Goal: Information Seeking & Learning: Learn about a topic

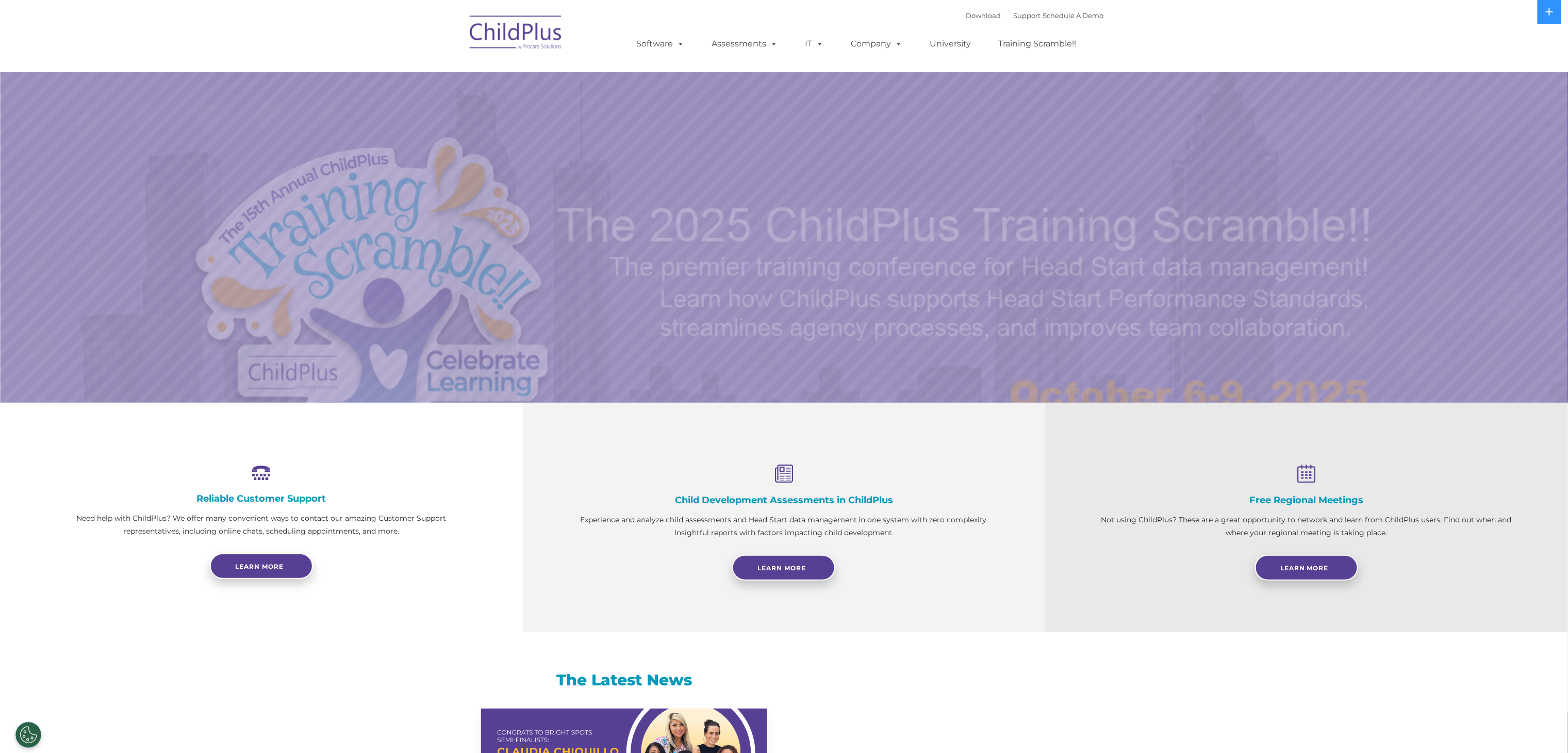
select select "MEDIUM"
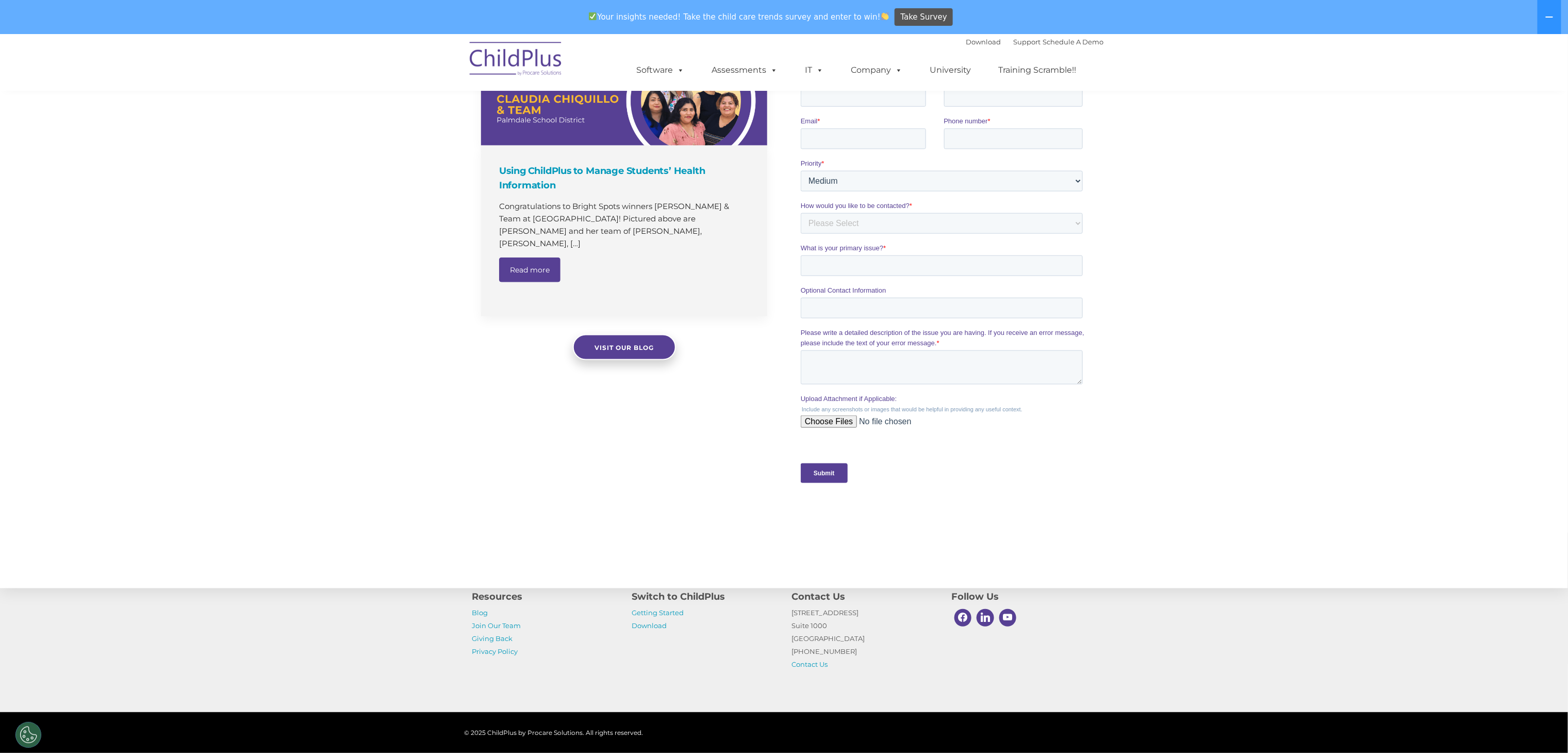
scroll to position [757, 0]
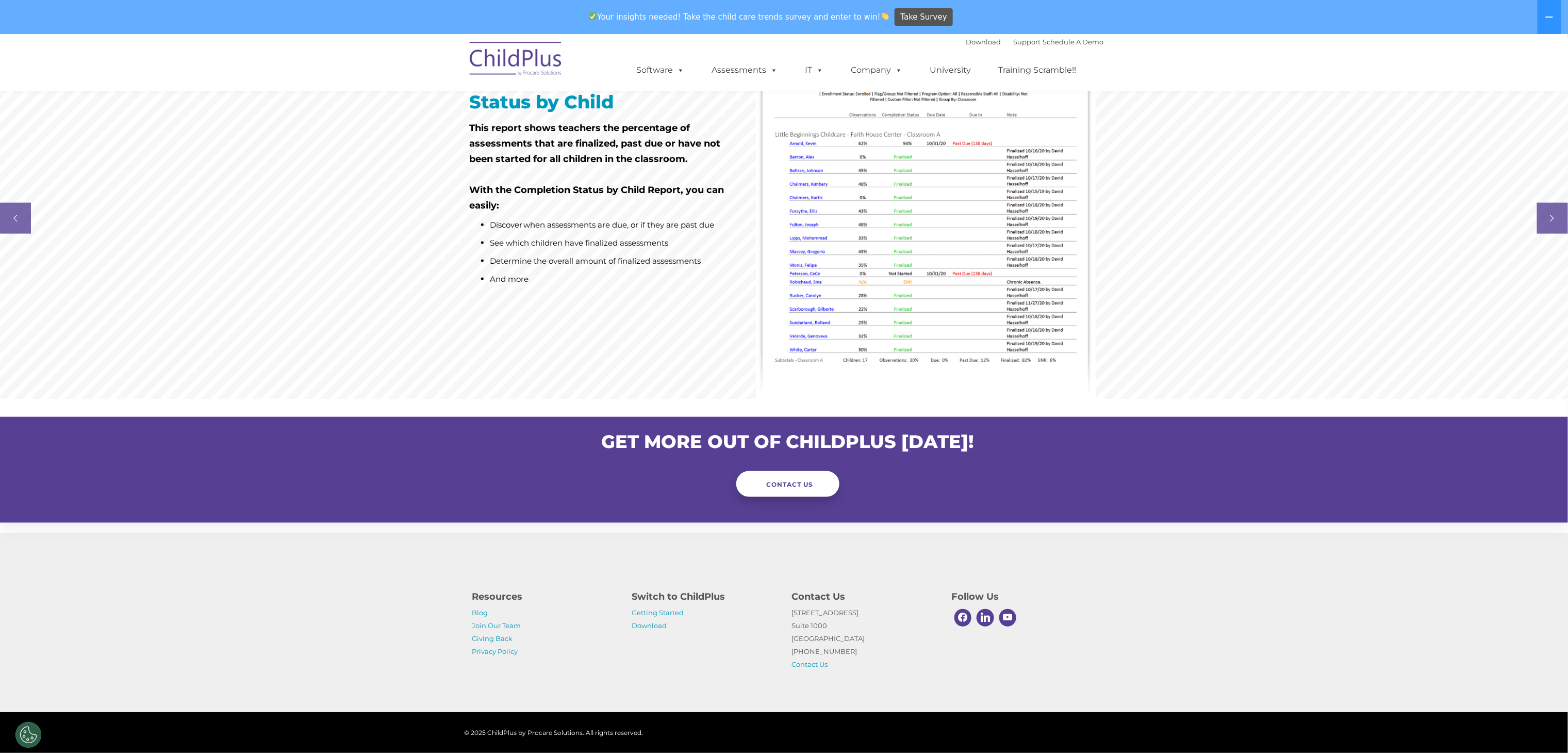
scroll to position [754, 0]
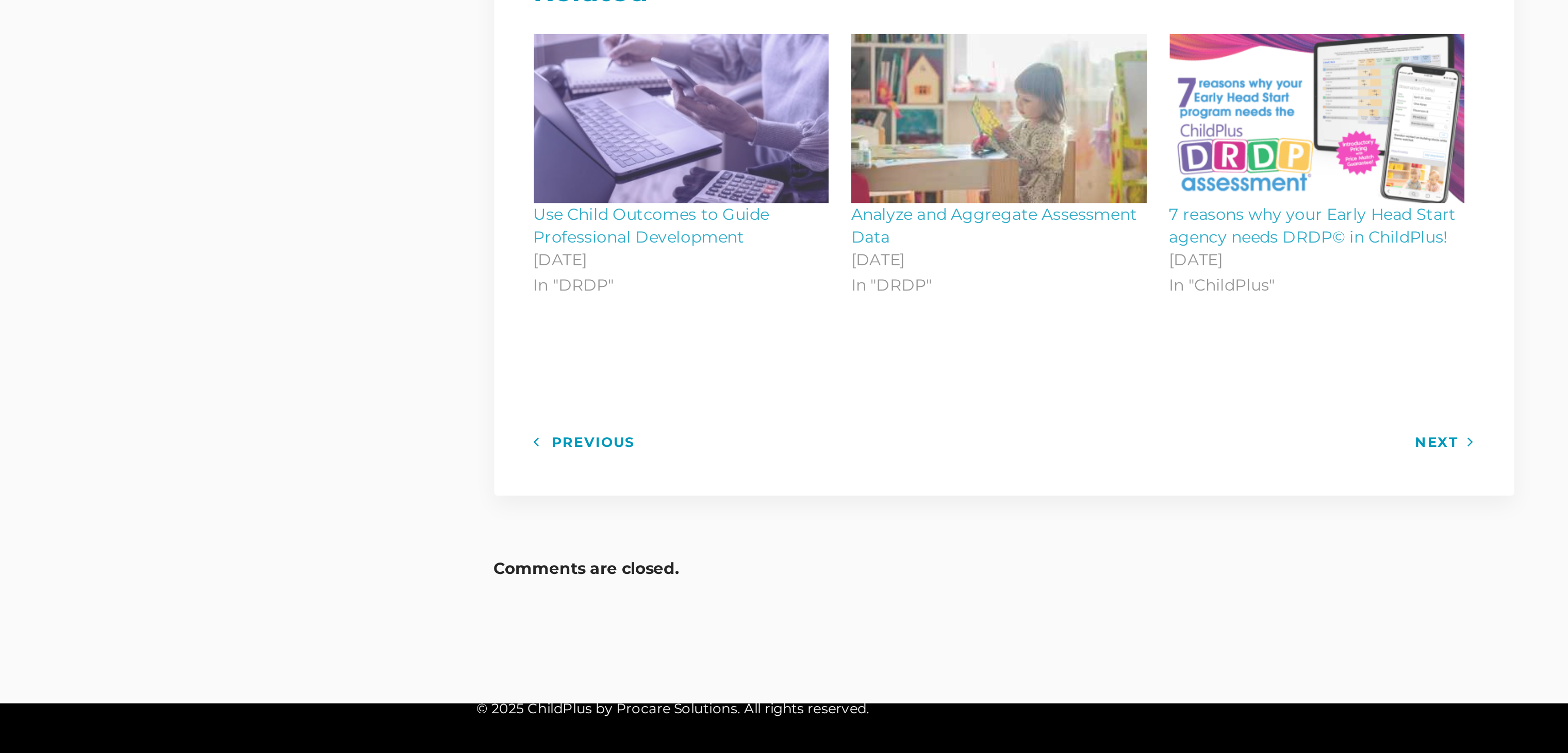
scroll to position [447, 0]
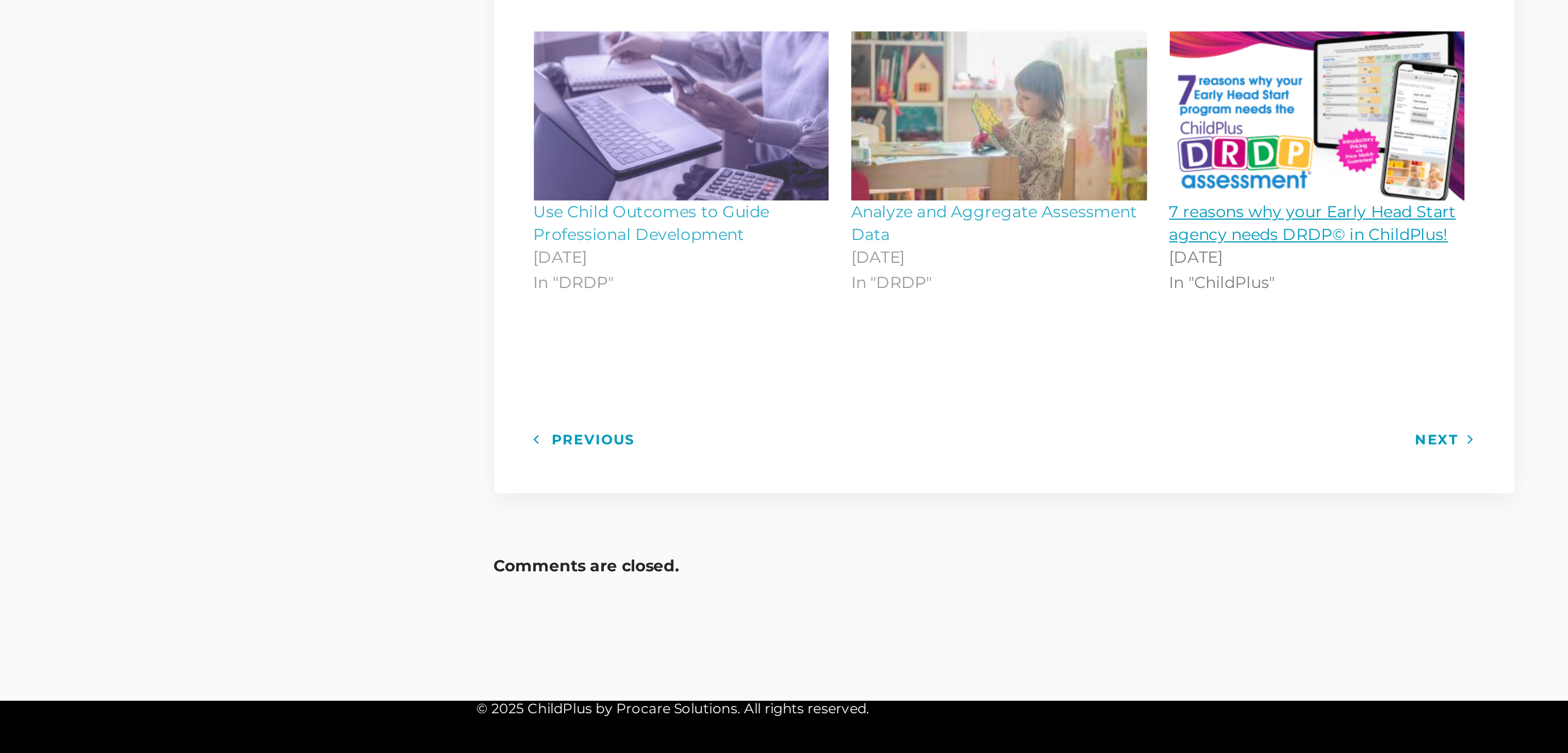
click at [802, 490] on img at bounding box center [846, 463] width 134 height 77
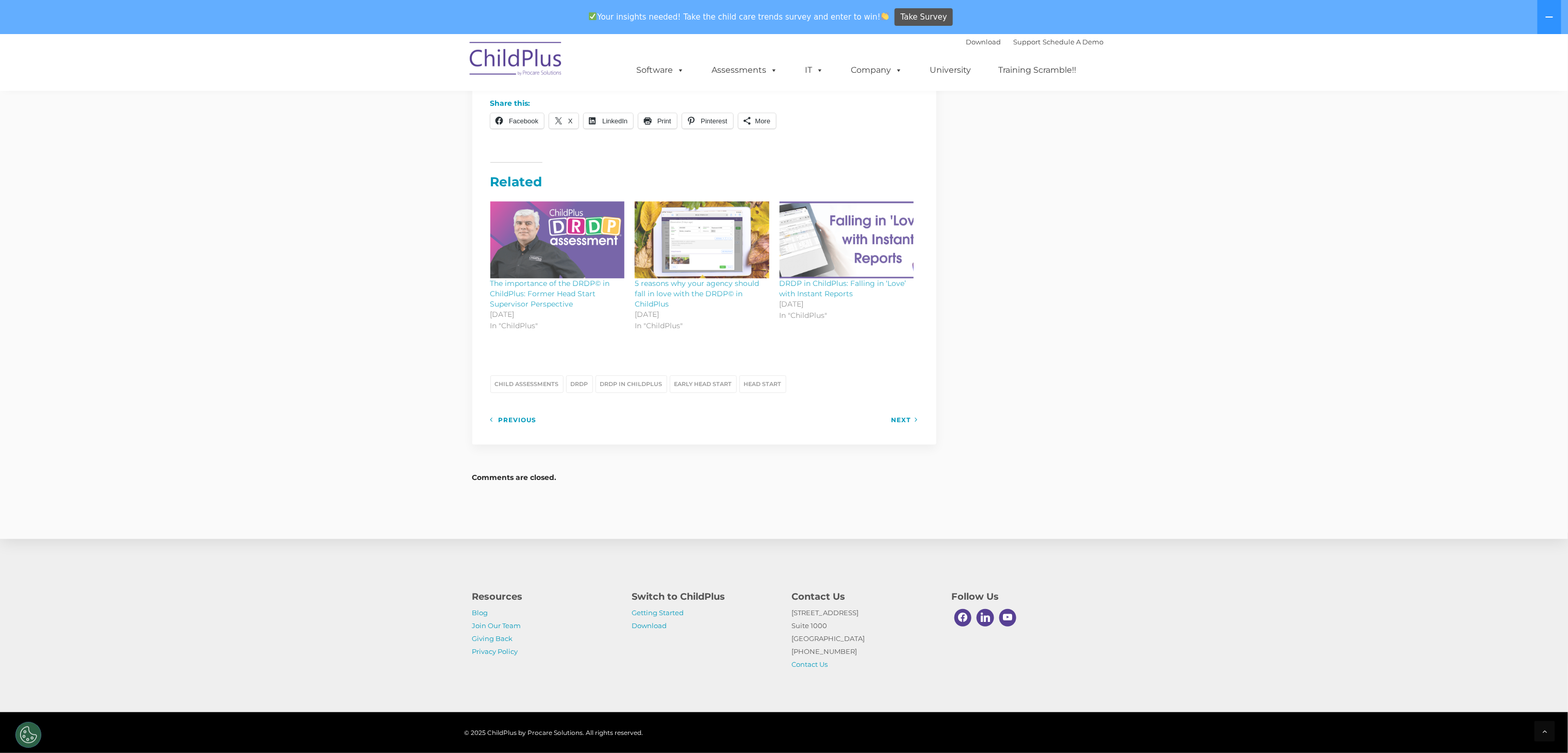
scroll to position [1652, 0]
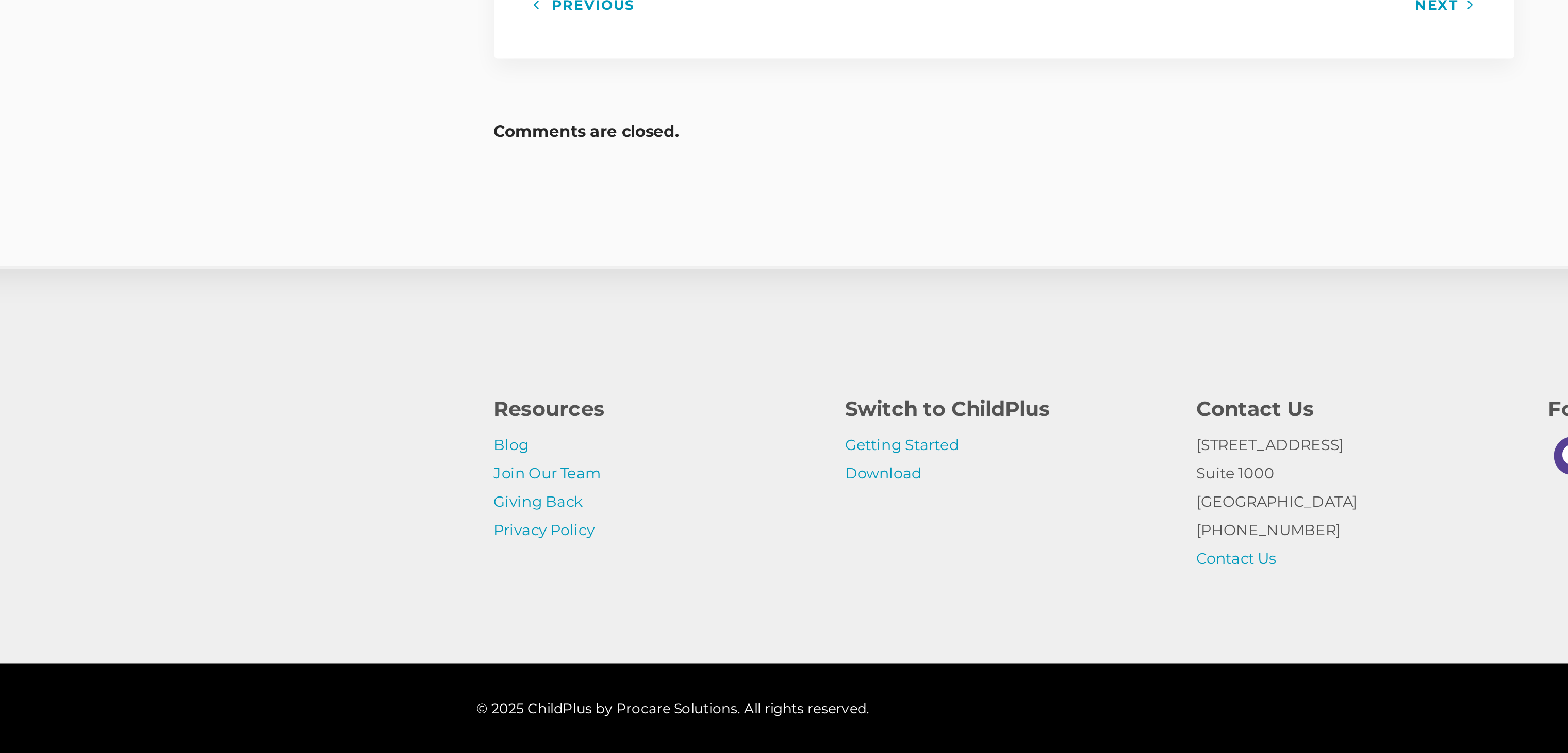
scroll to position [447, 0]
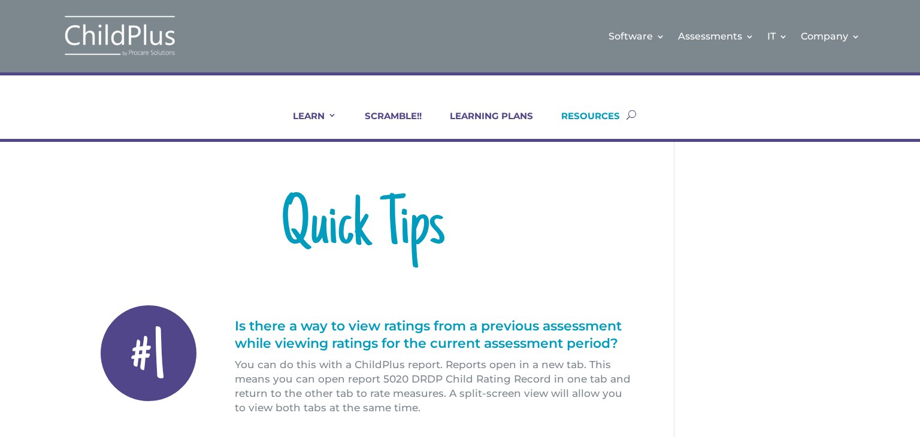
click at [589, 114] on link "RESOURCES" at bounding box center [583, 124] width 74 height 29
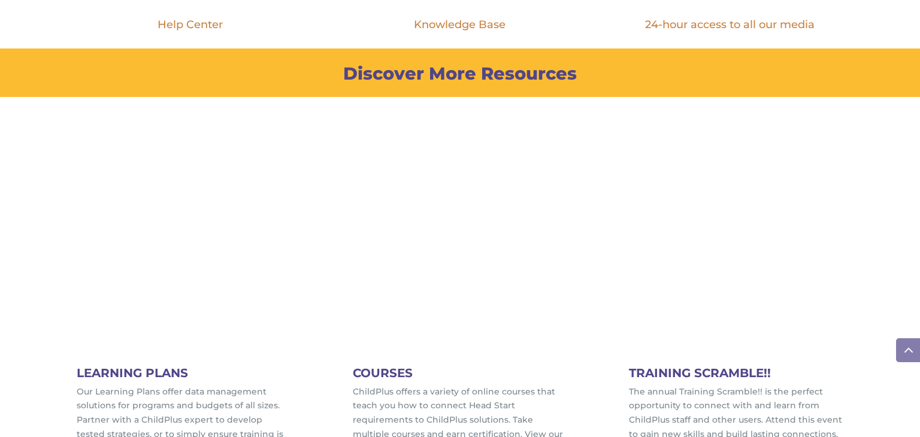
scroll to position [532, 0]
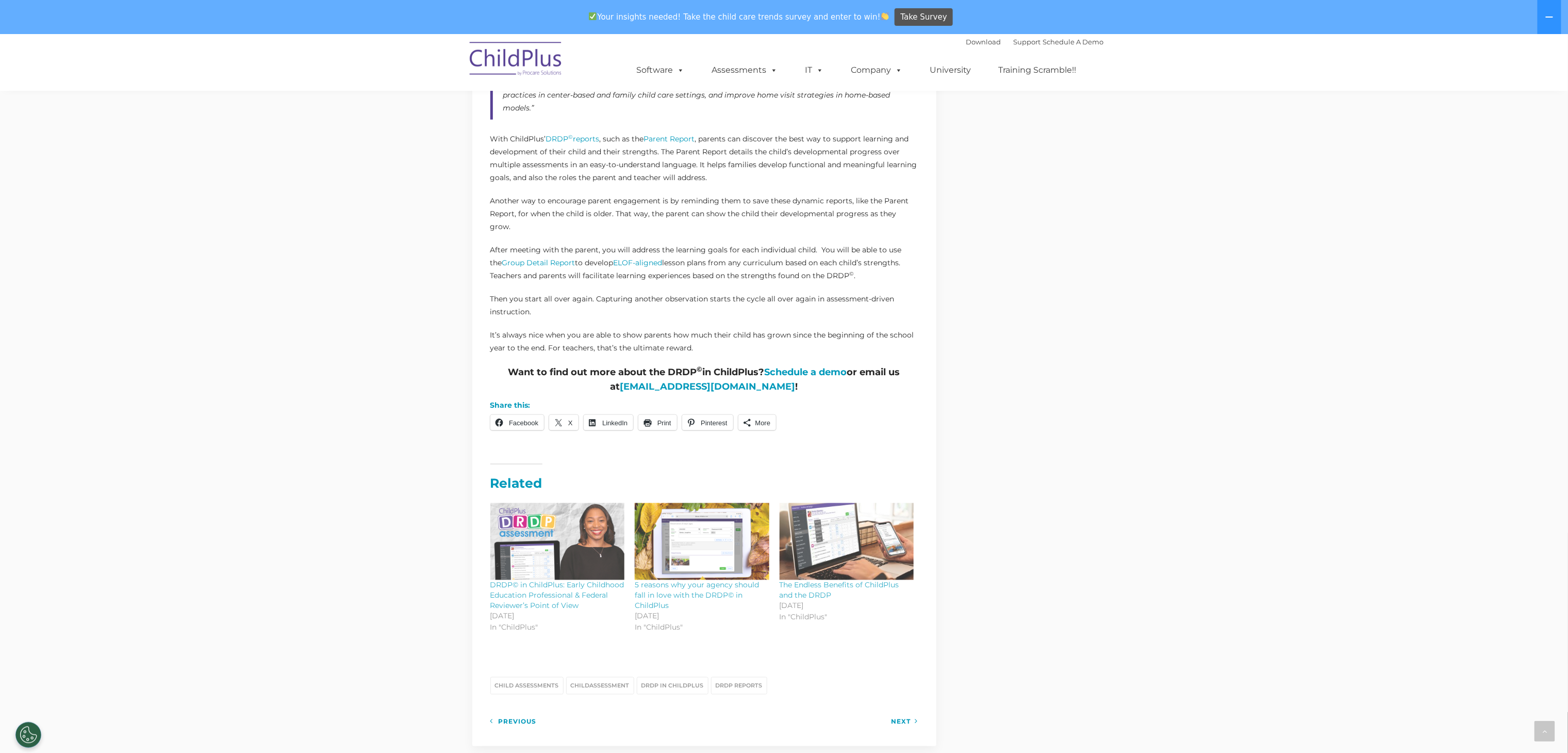
scroll to position [890, 0]
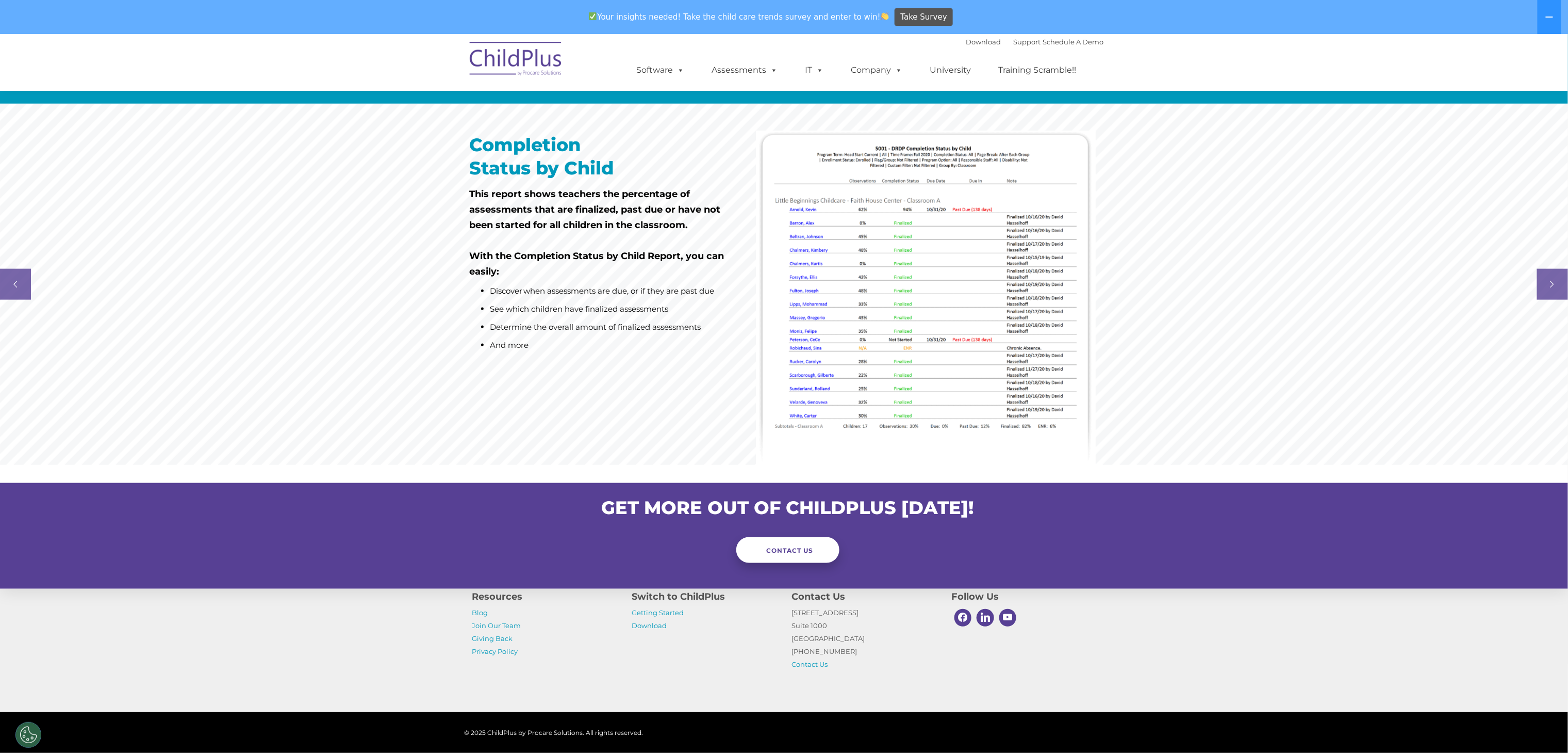
scroll to position [754, 0]
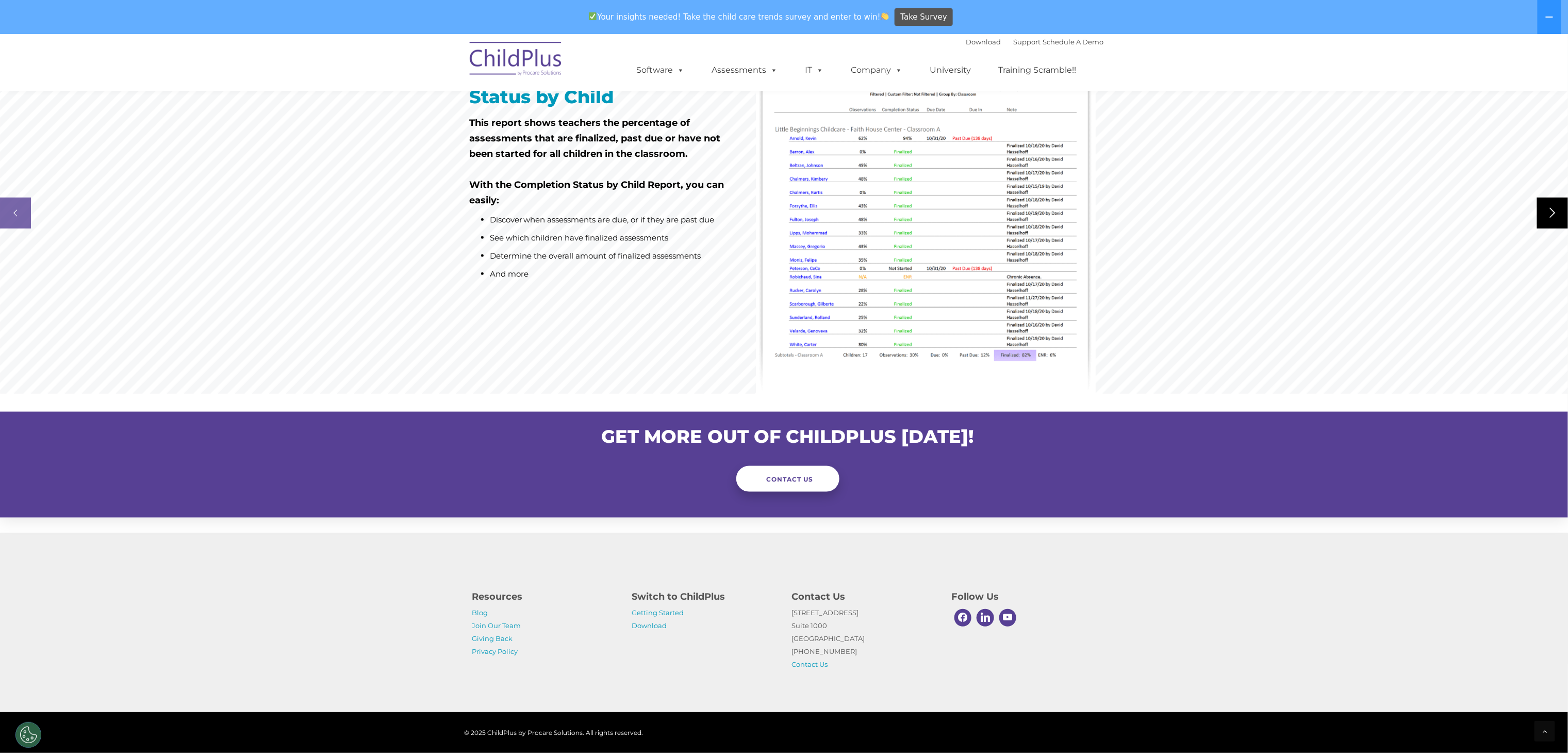
click at [1550, 205] on rs-arrow at bounding box center [1553, 213] width 31 height 31
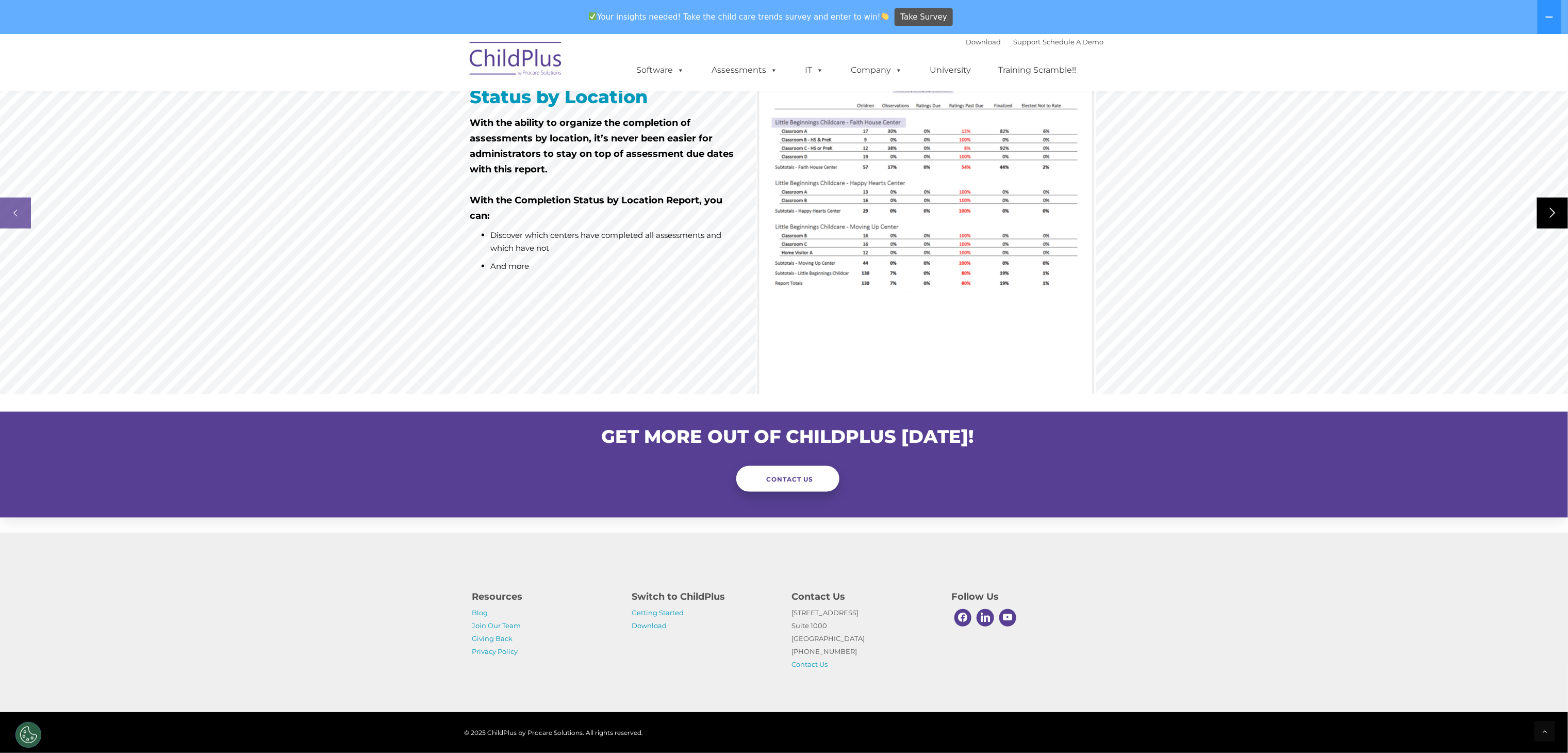
click at [1550, 205] on rs-arrow at bounding box center [1553, 213] width 31 height 31
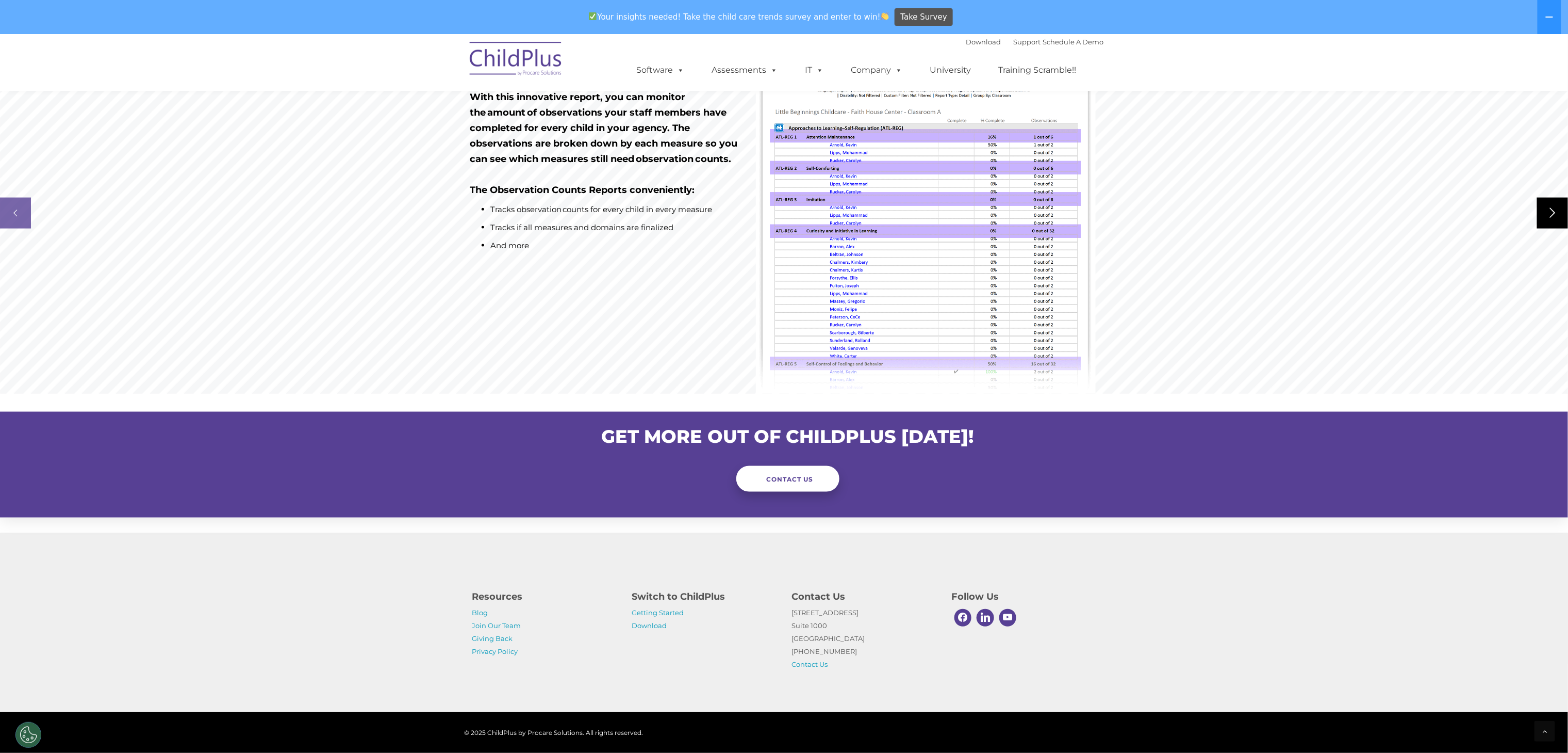
click at [1550, 205] on rs-arrow at bounding box center [1553, 213] width 31 height 31
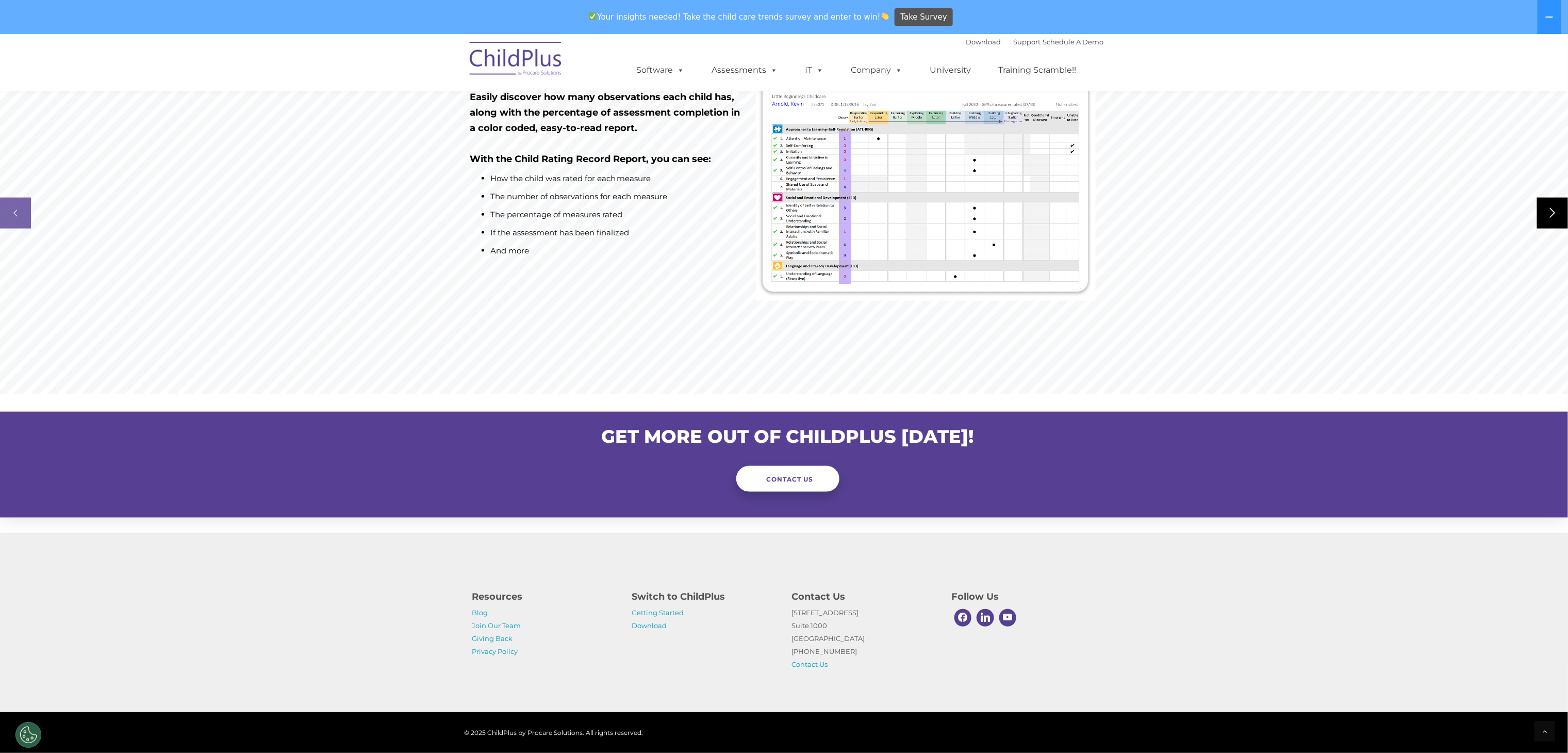
click at [1550, 205] on rs-arrow at bounding box center [1553, 213] width 31 height 31
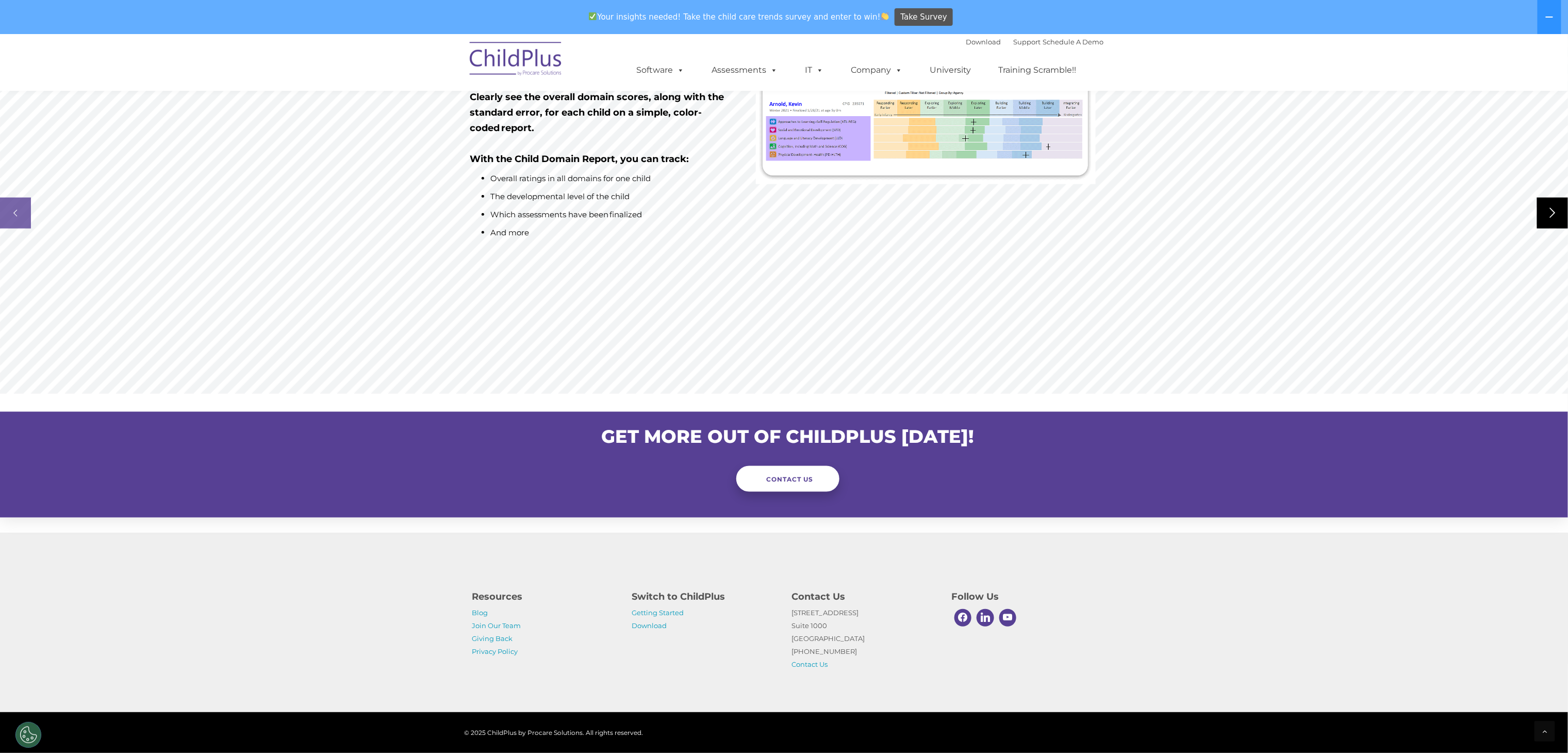
click at [1550, 205] on rs-arrow at bounding box center [1553, 213] width 31 height 31
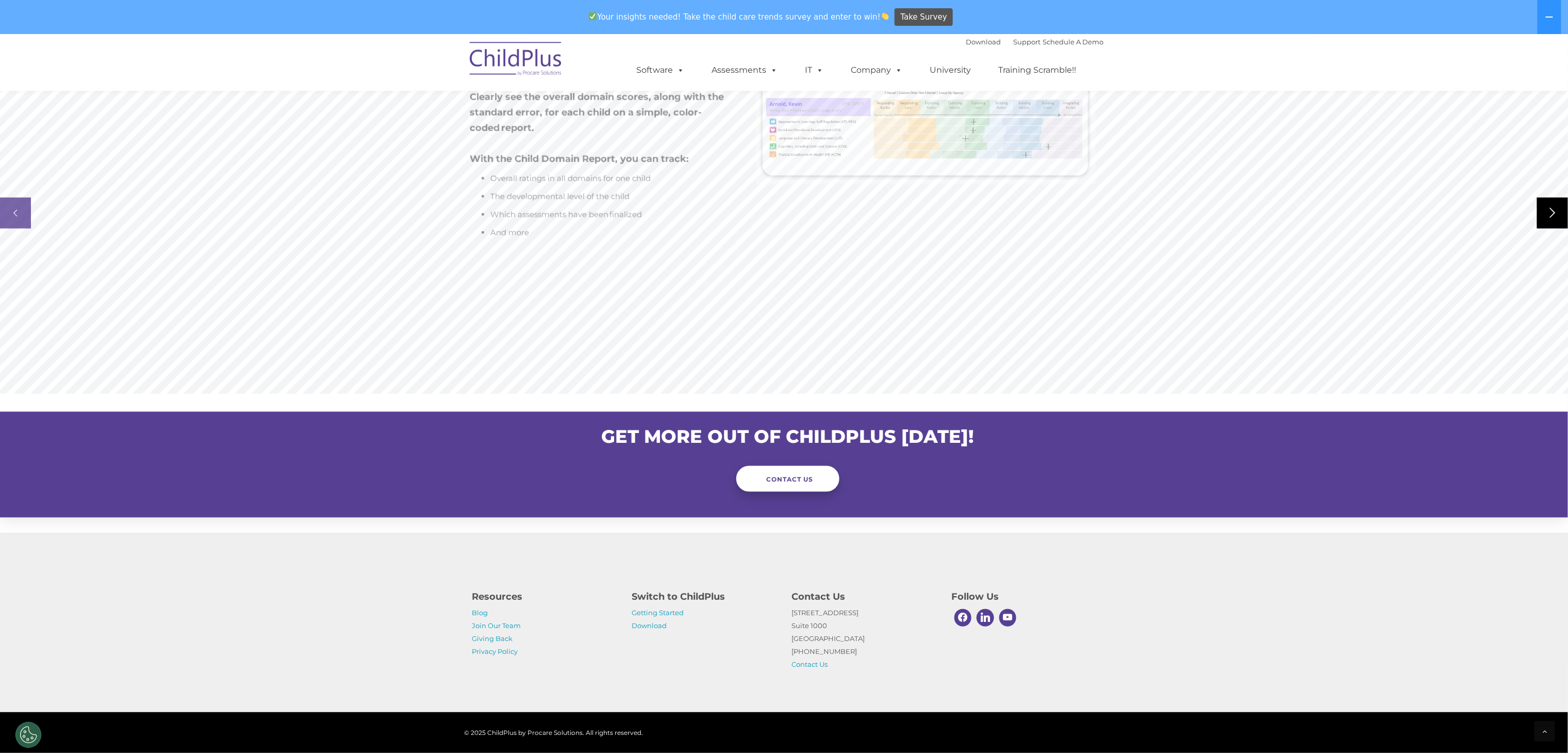
click at [1550, 205] on rs-arrow at bounding box center [1553, 213] width 31 height 31
